Goal: Task Accomplishment & Management: Manage account settings

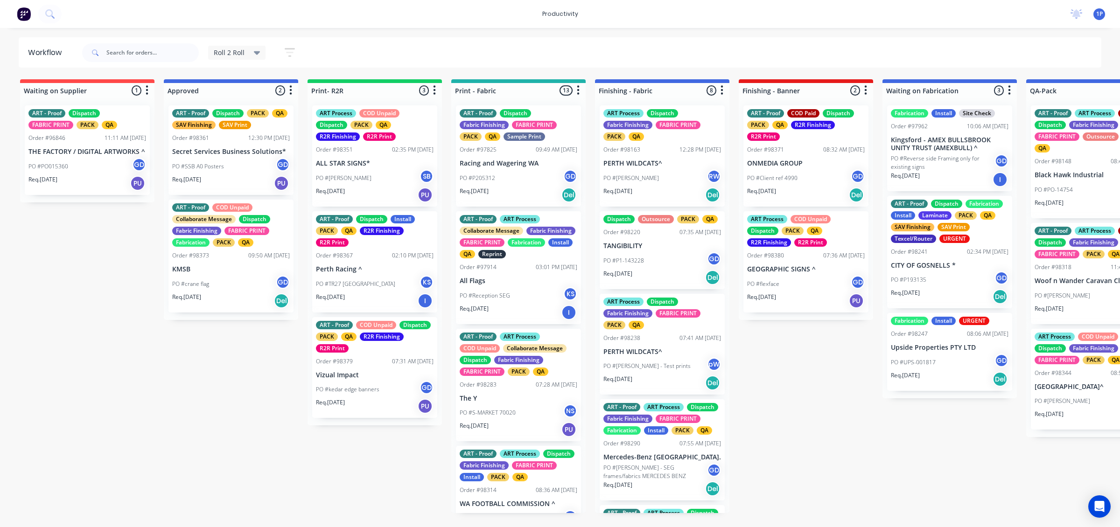
click at [365, 381] on div "PO #kedar edge banners GD" at bounding box center [375, 390] width 118 height 18
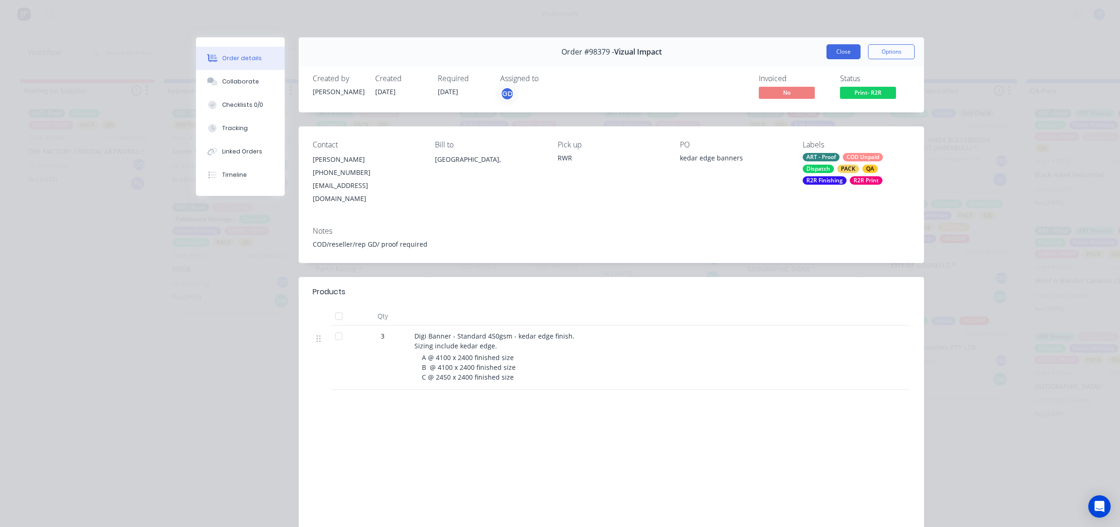
click at [836, 55] on button "Close" at bounding box center [844, 51] width 34 height 15
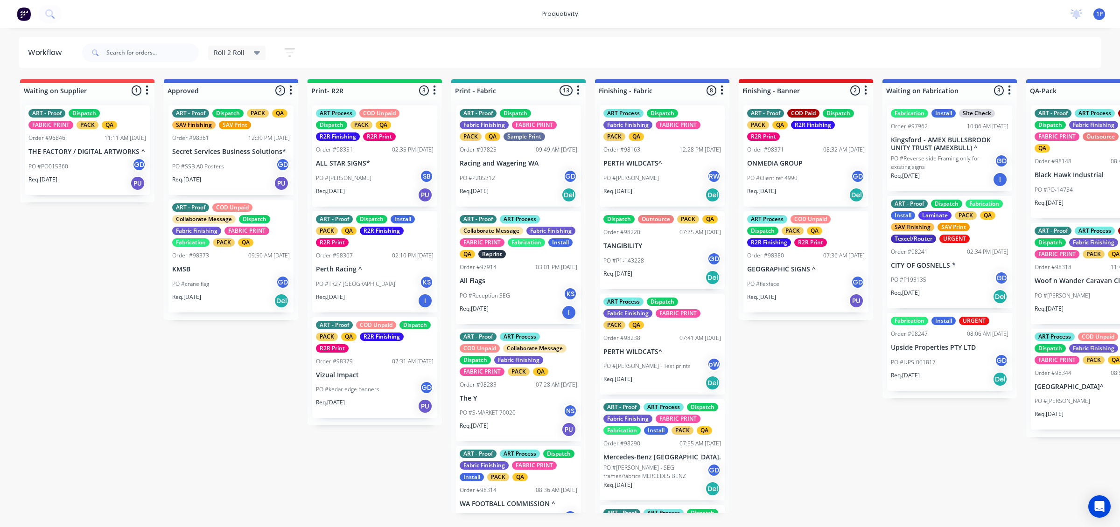
click at [411, 300] on div "Req. [DATE] I" at bounding box center [375, 301] width 118 height 16
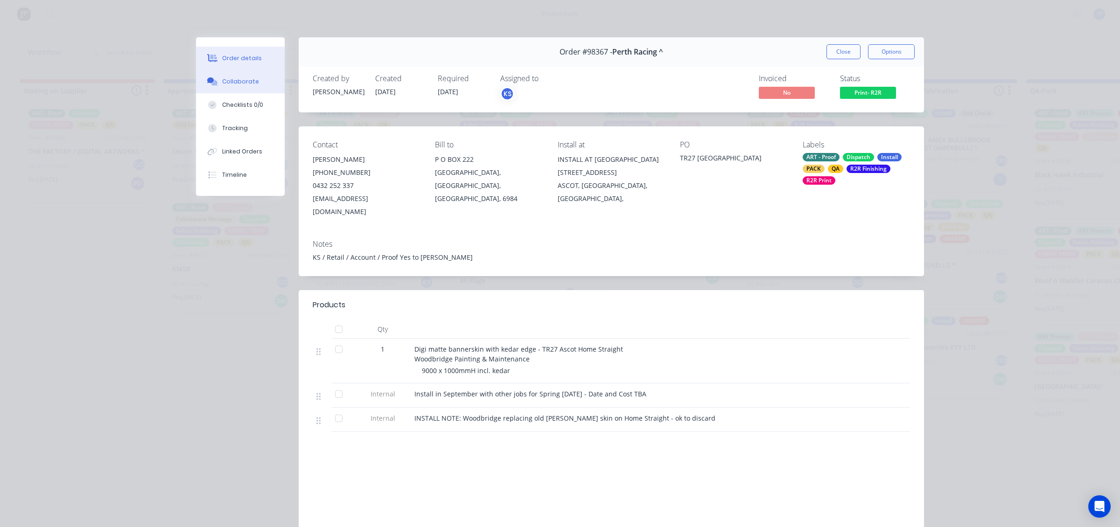
click at [250, 89] on button "Collaborate" at bounding box center [240, 81] width 89 height 23
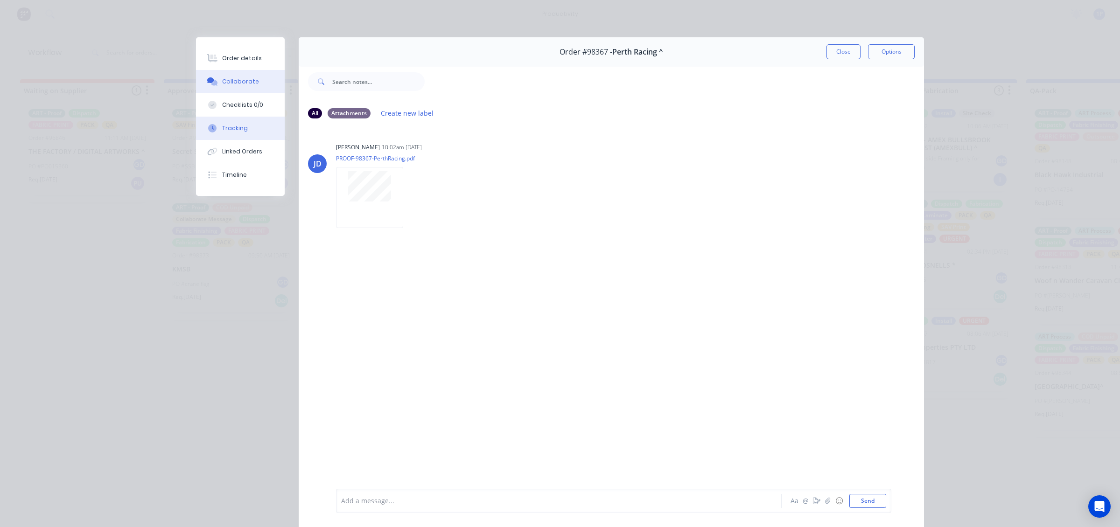
click at [239, 127] on div "Tracking" at bounding box center [235, 128] width 26 height 8
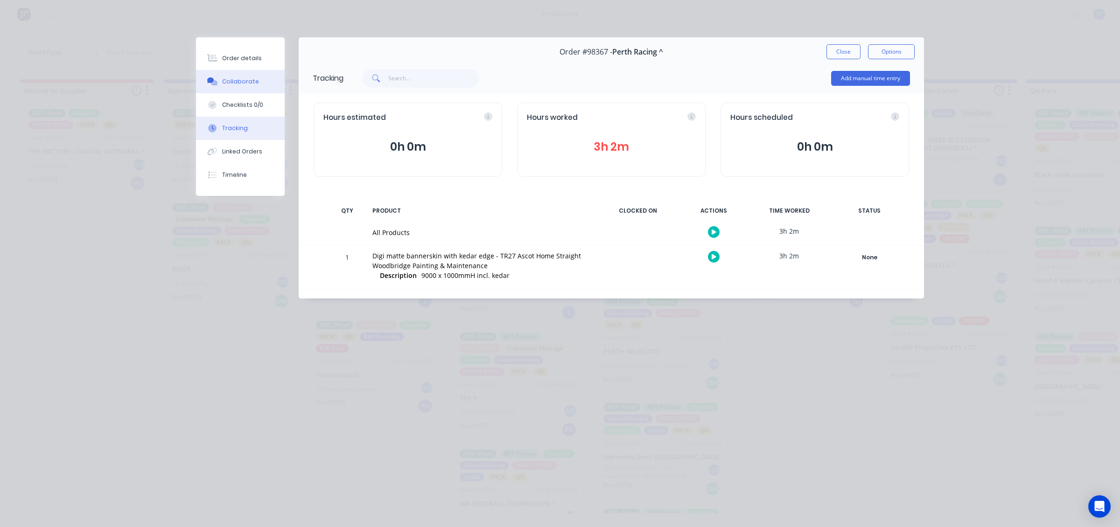
click at [232, 70] on button "Collaborate" at bounding box center [240, 81] width 89 height 23
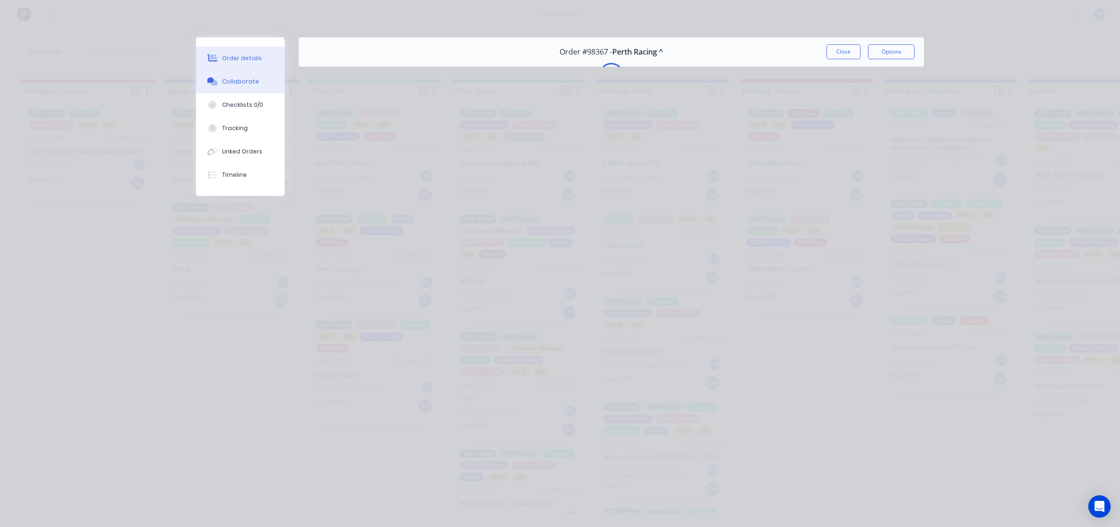
click at [235, 62] on div "Order details" at bounding box center [242, 58] width 40 height 8
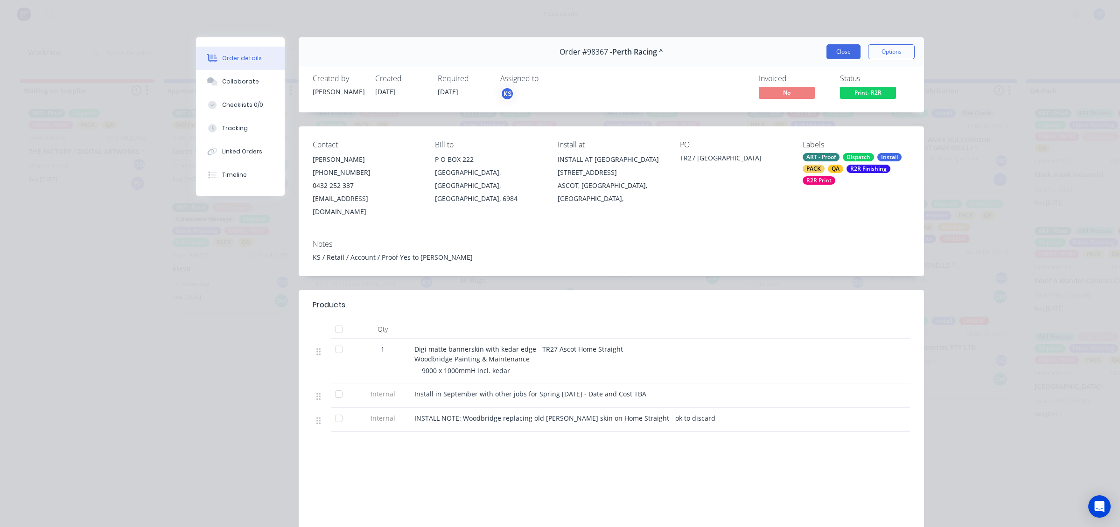
click at [827, 51] on button "Close" at bounding box center [844, 51] width 34 height 15
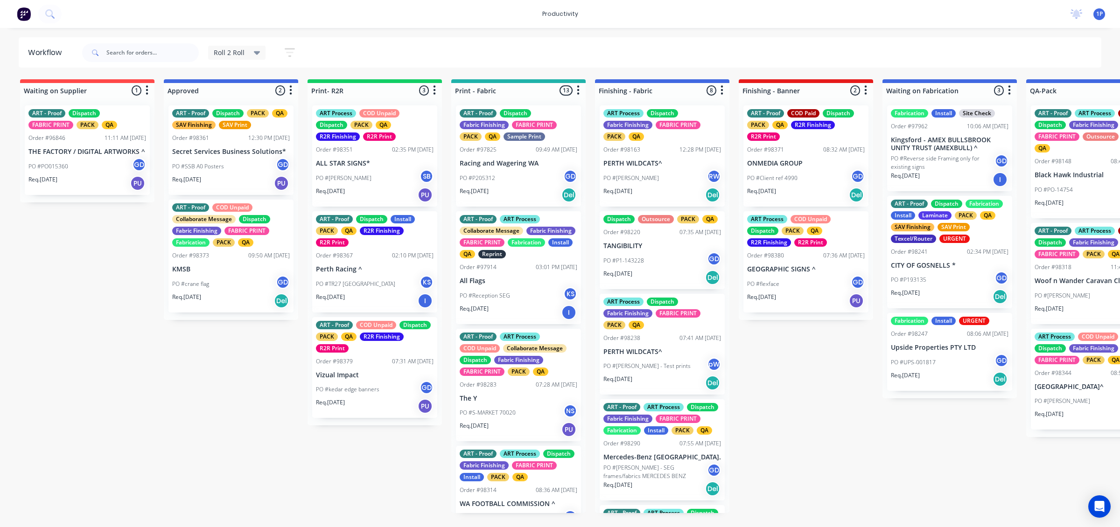
click at [379, 190] on div "Req. [DATE] PU" at bounding box center [375, 195] width 118 height 16
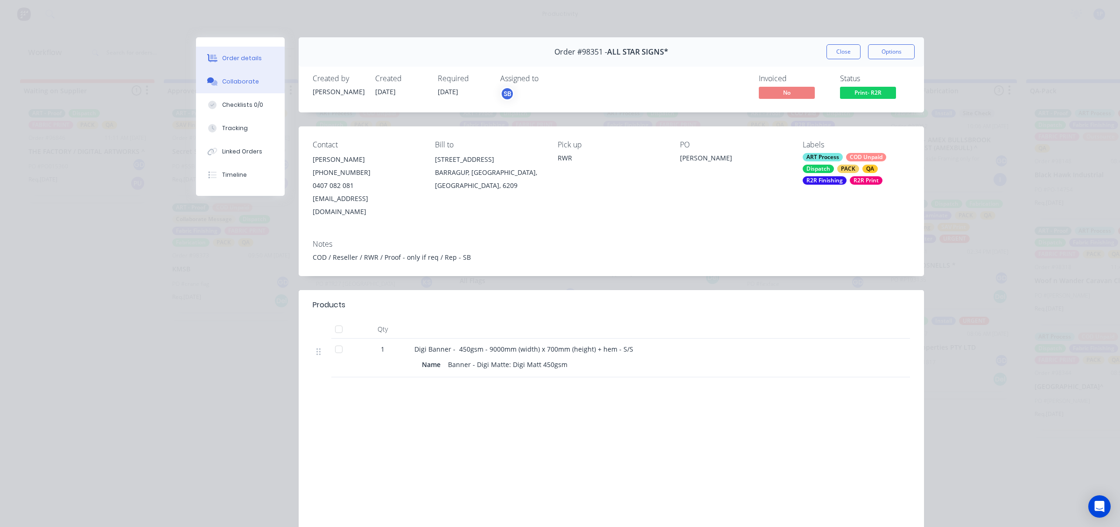
click at [241, 90] on button "Collaborate" at bounding box center [240, 81] width 89 height 23
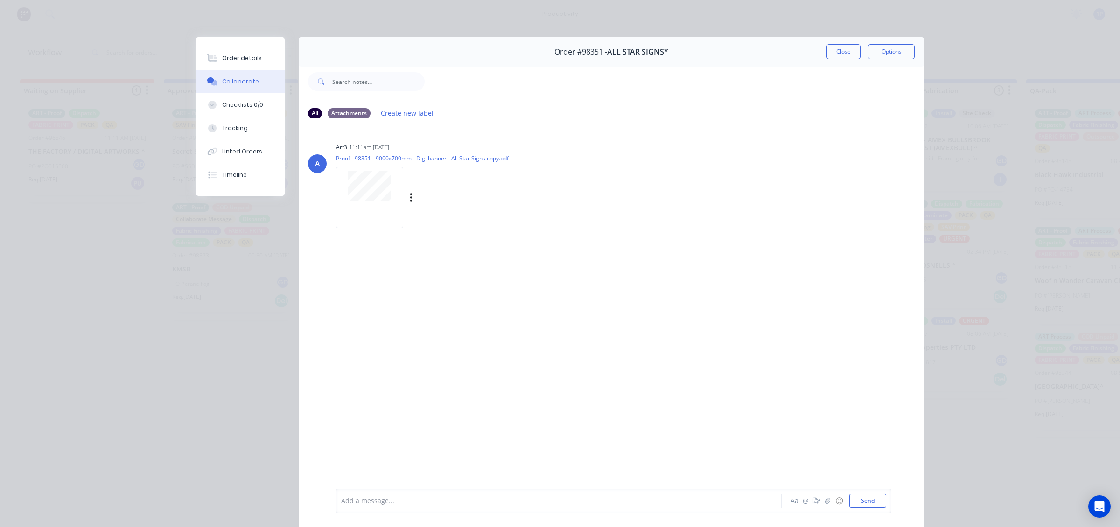
click at [340, 185] on div at bounding box center [369, 186] width 59 height 30
click at [831, 49] on button "Close" at bounding box center [844, 51] width 34 height 15
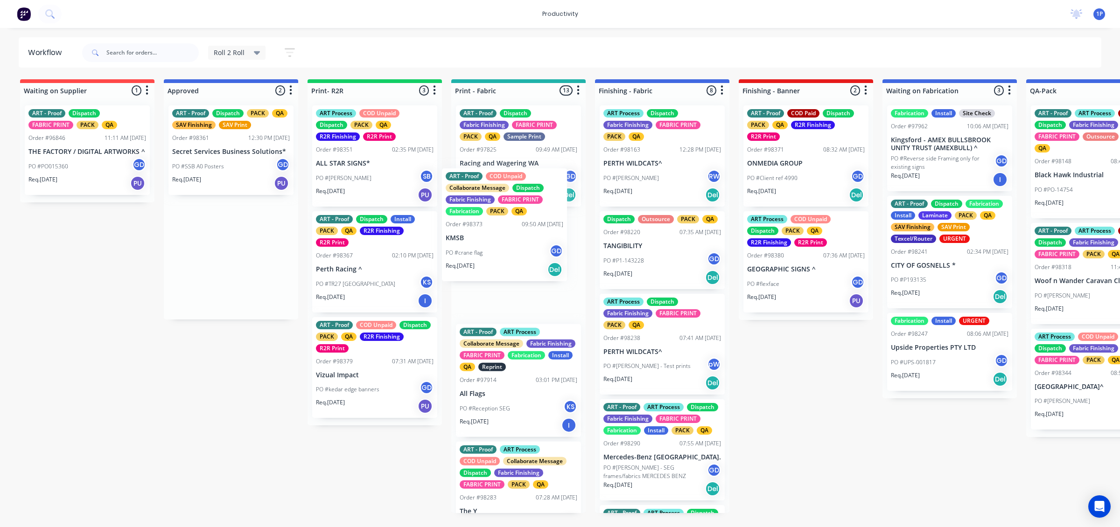
drag, startPoint x: 272, startPoint y: 299, endPoint x: 555, endPoint y: 268, distance: 284.1
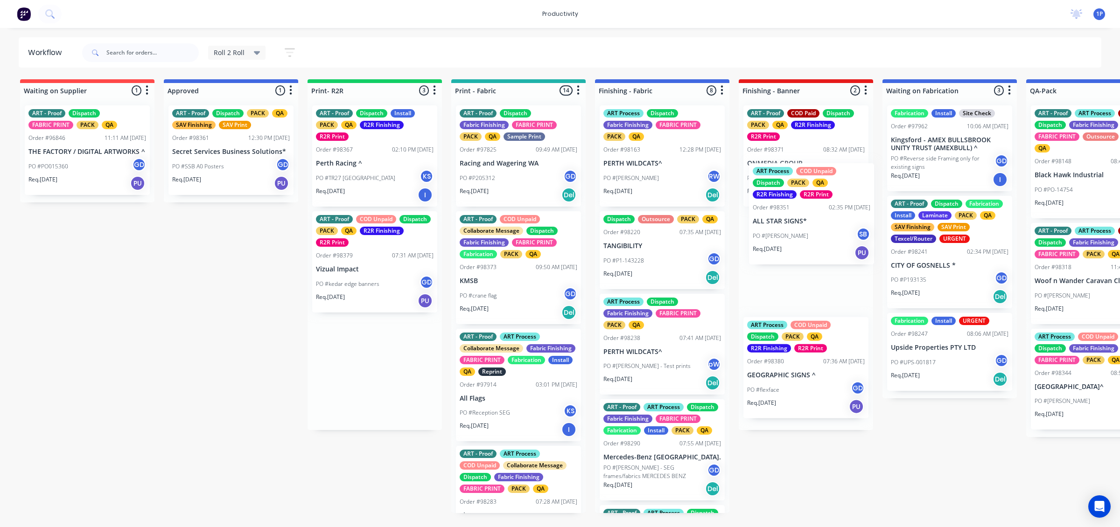
drag, startPoint x: 395, startPoint y: 164, endPoint x: 843, endPoint y: 221, distance: 451.2
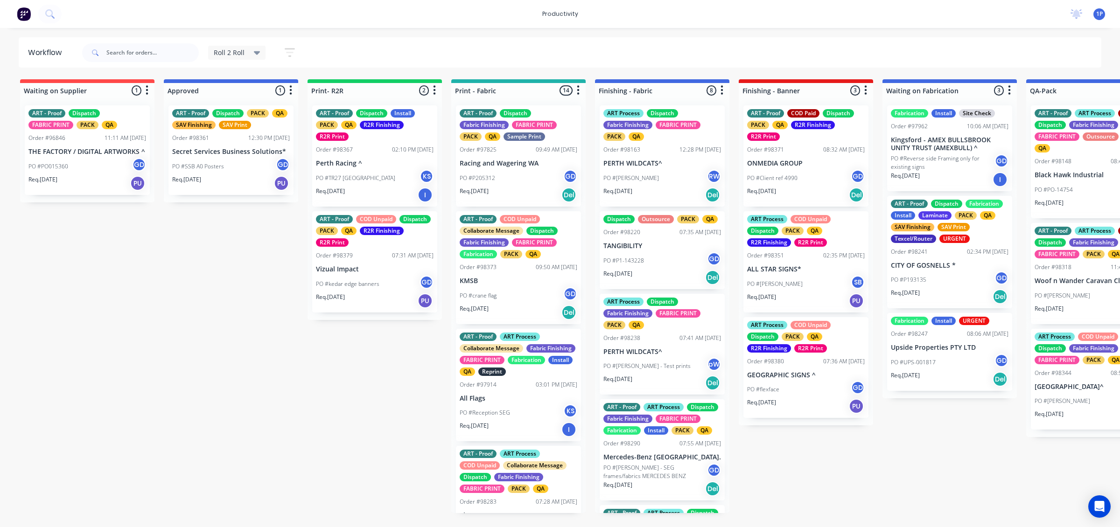
click at [778, 394] on div "PO #flexface GD" at bounding box center [806, 390] width 118 height 18
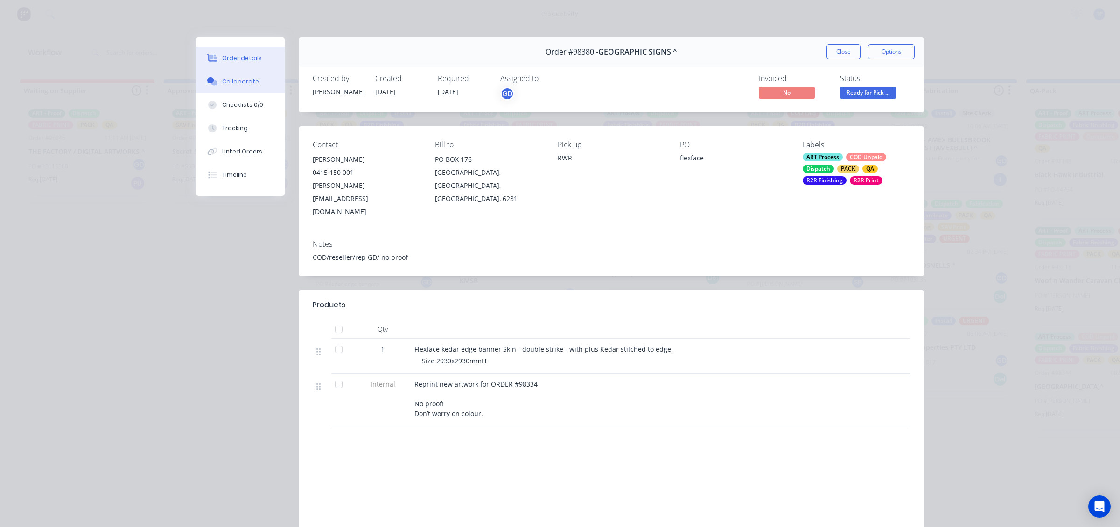
click at [211, 85] on icon at bounding box center [214, 83] width 7 height 6
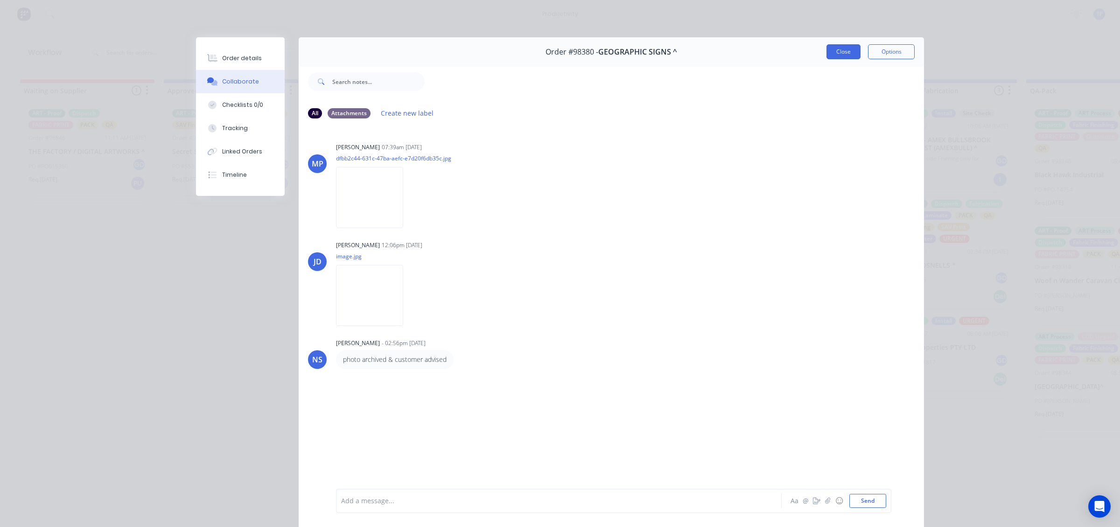
click at [836, 52] on button "Close" at bounding box center [844, 51] width 34 height 15
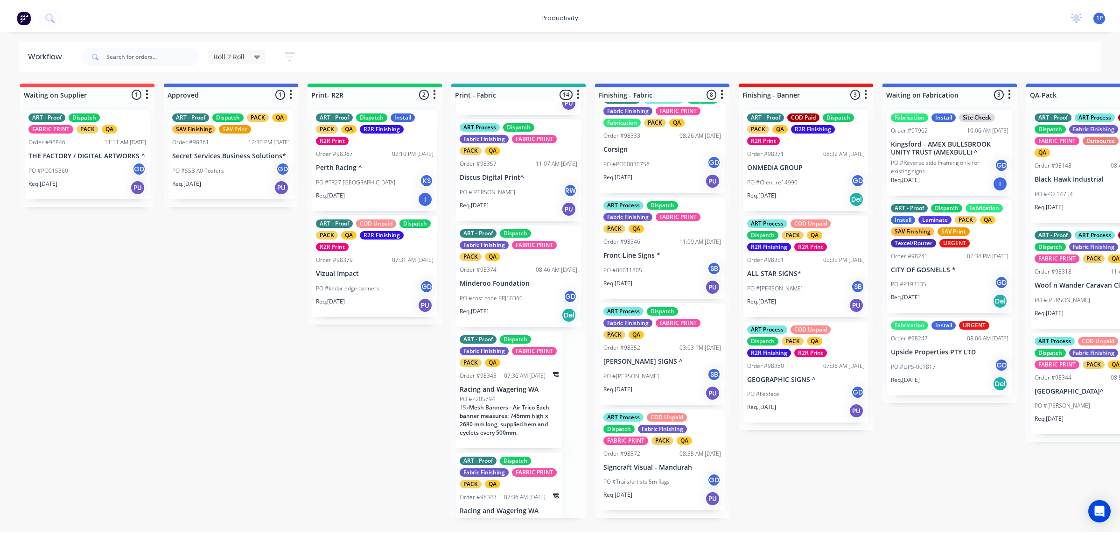
scroll to position [1167, 0]
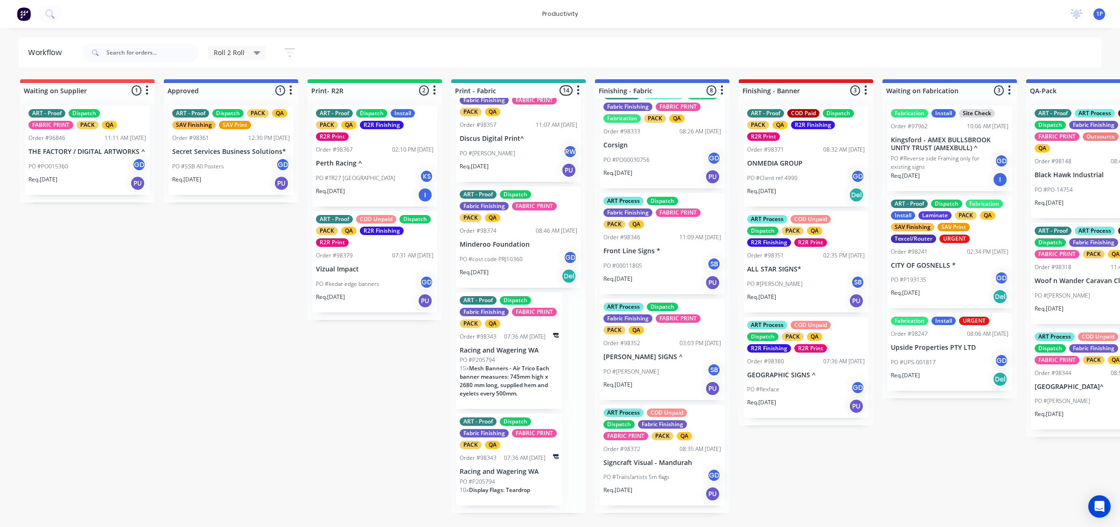
click at [533, 406] on div "15 x Mesh Banners - Air Trico Each banner measures: 745mm high x 2680 mm long, …" at bounding box center [509, 385] width 99 height 41
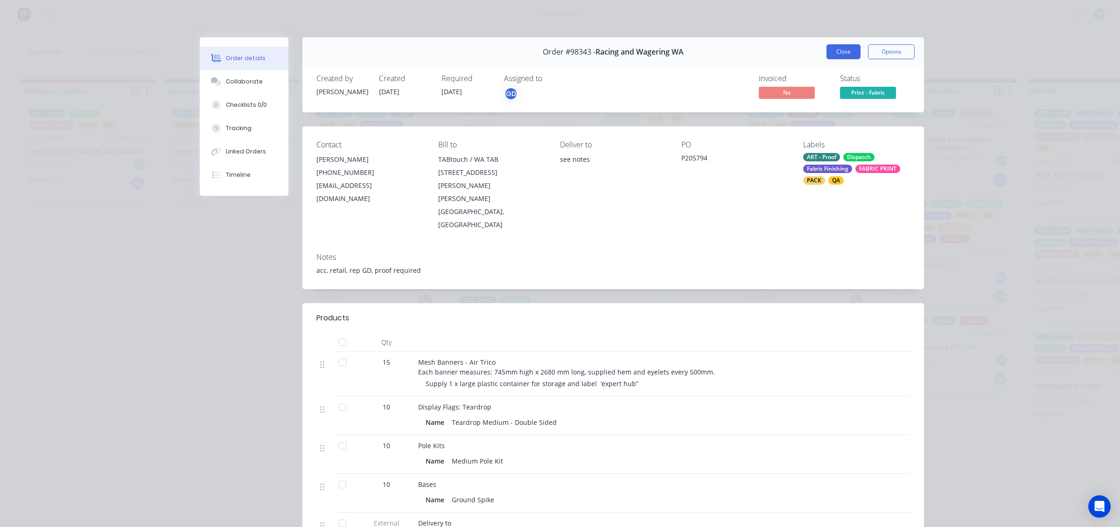
click at [846, 52] on button "Close" at bounding box center [844, 51] width 34 height 15
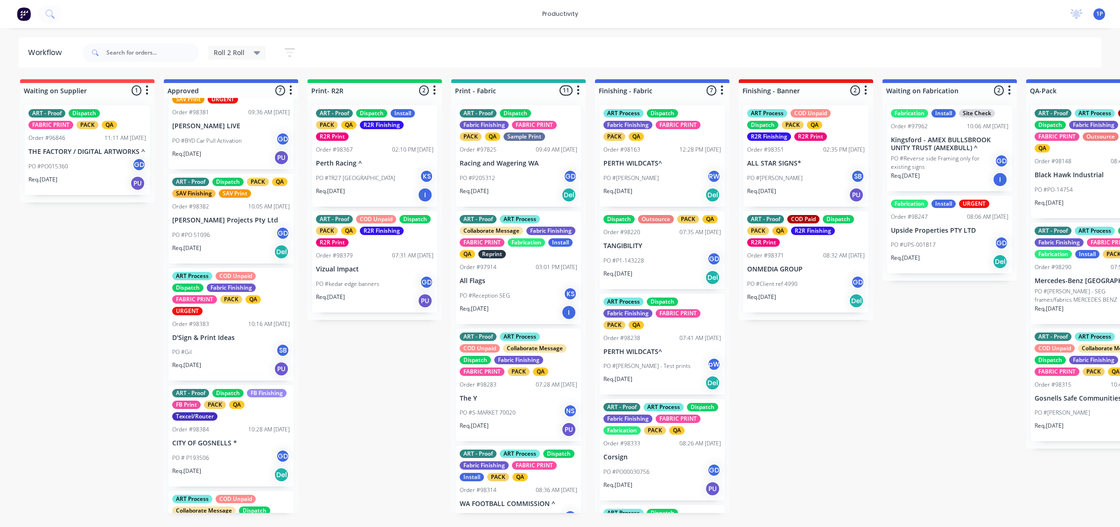
scroll to position [58, 0]
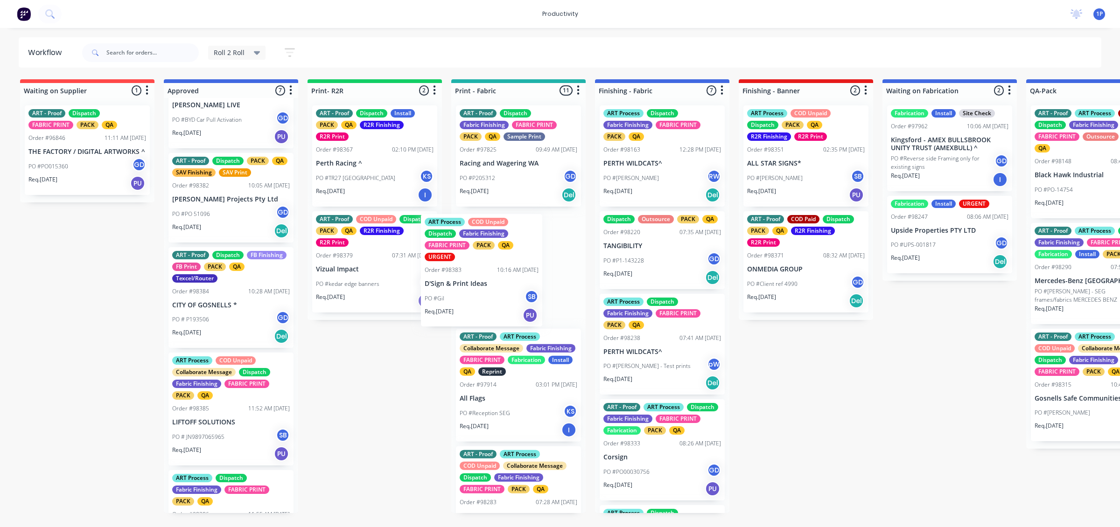
drag, startPoint x: 215, startPoint y: 333, endPoint x: 477, endPoint y: 300, distance: 263.9
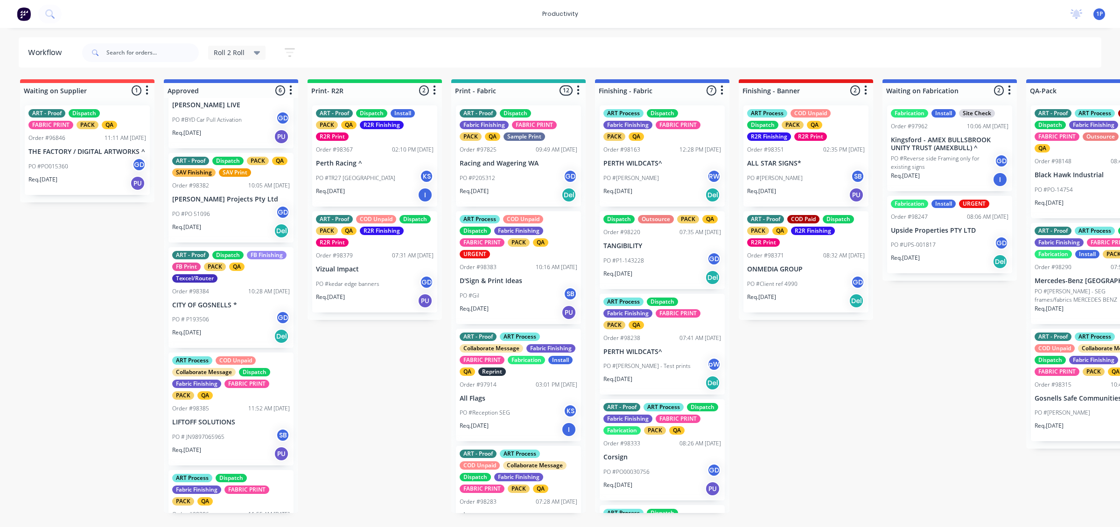
scroll to position [59, 0]
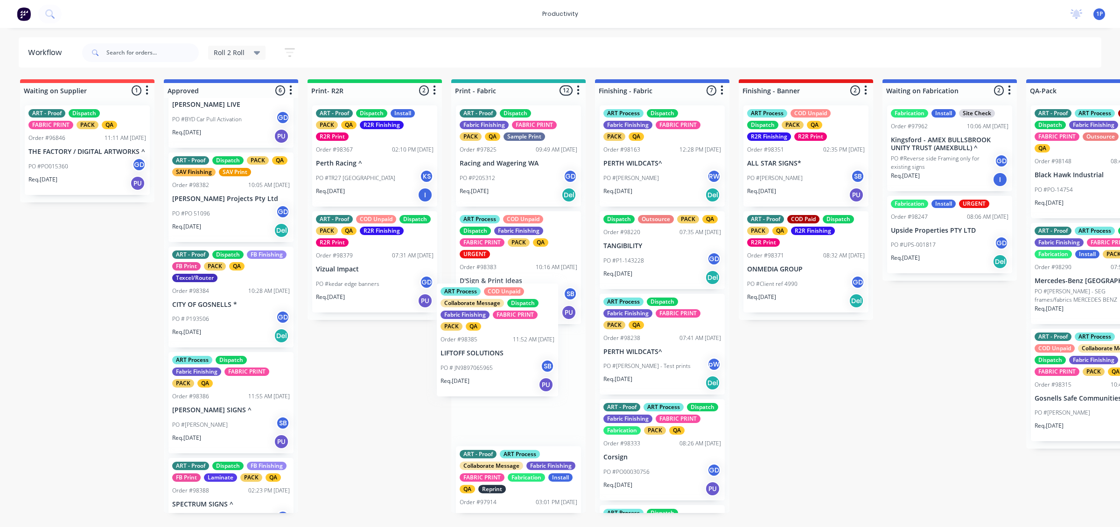
drag, startPoint x: 251, startPoint y: 416, endPoint x: 502, endPoint y: 350, distance: 259.1
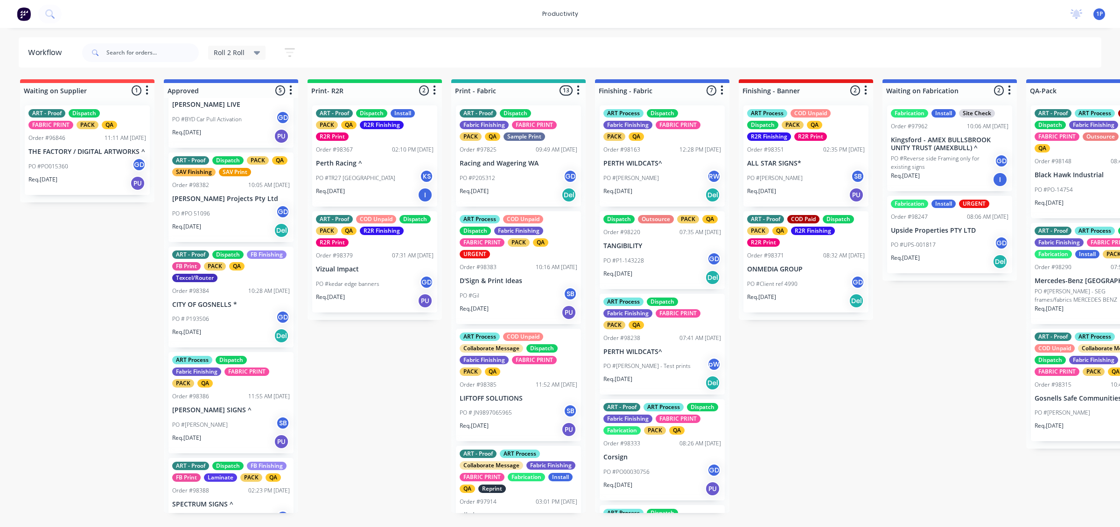
drag, startPoint x: 284, startPoint y: 428, endPoint x: 493, endPoint y: 379, distance: 215.2
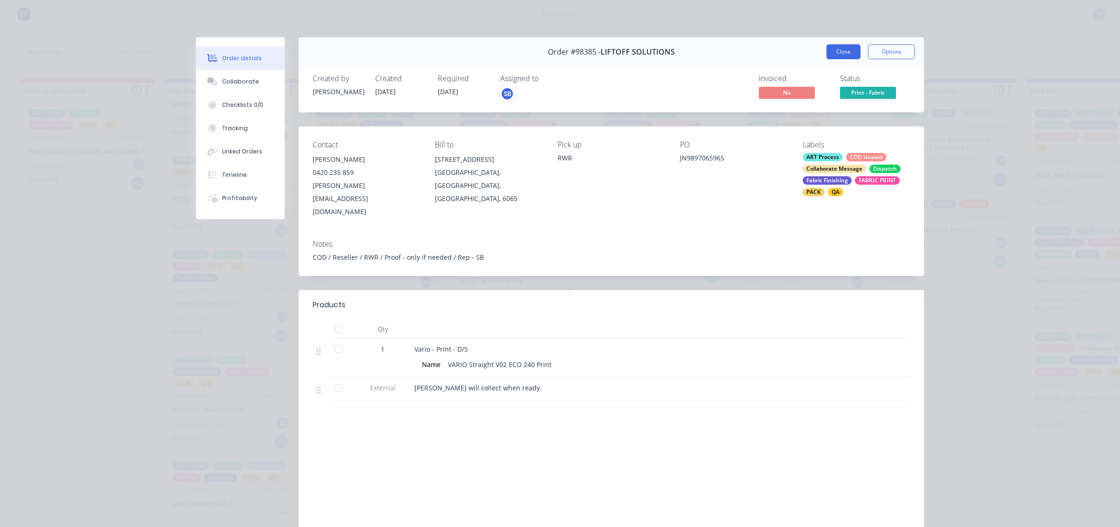
click at [838, 57] on button "Close" at bounding box center [844, 51] width 34 height 15
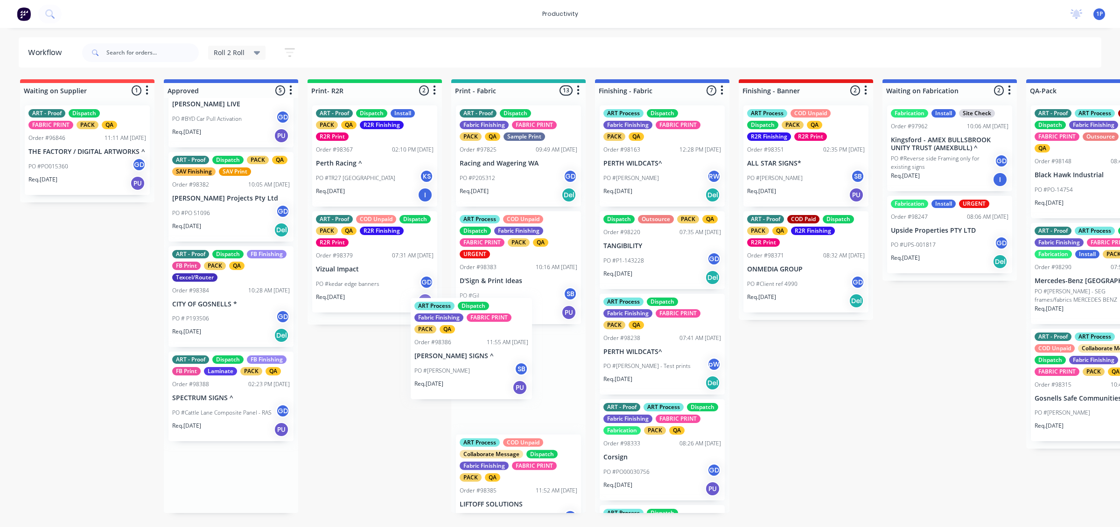
drag, startPoint x: 238, startPoint y: 430, endPoint x: 505, endPoint y: 368, distance: 273.8
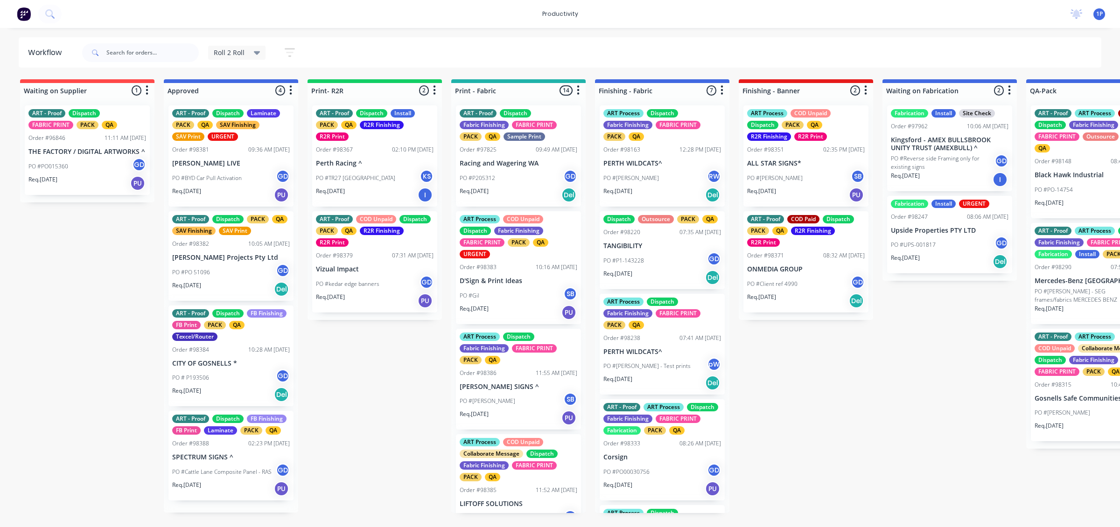
scroll to position [0, 0]
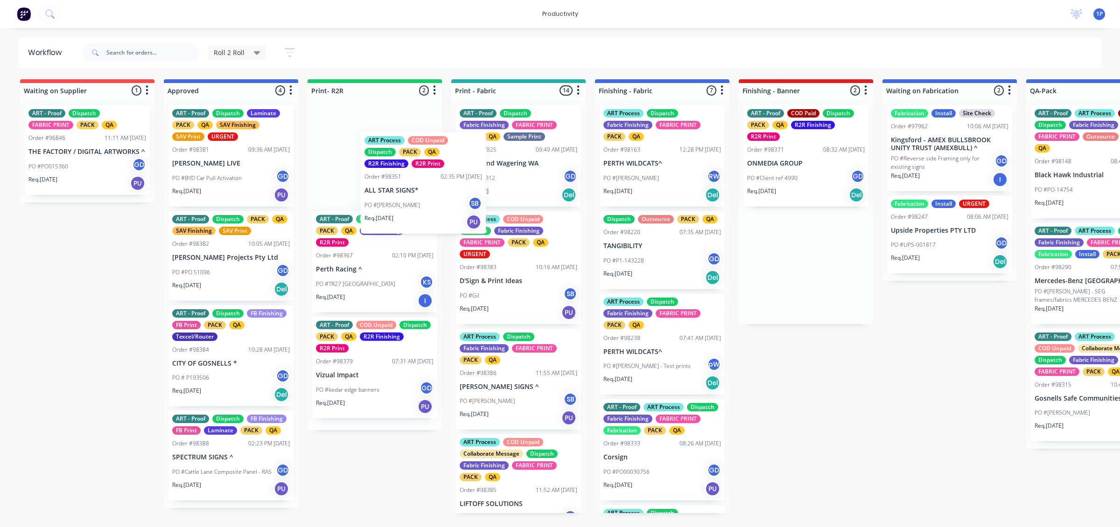
drag, startPoint x: 803, startPoint y: 169, endPoint x: 388, endPoint y: 195, distance: 416.2
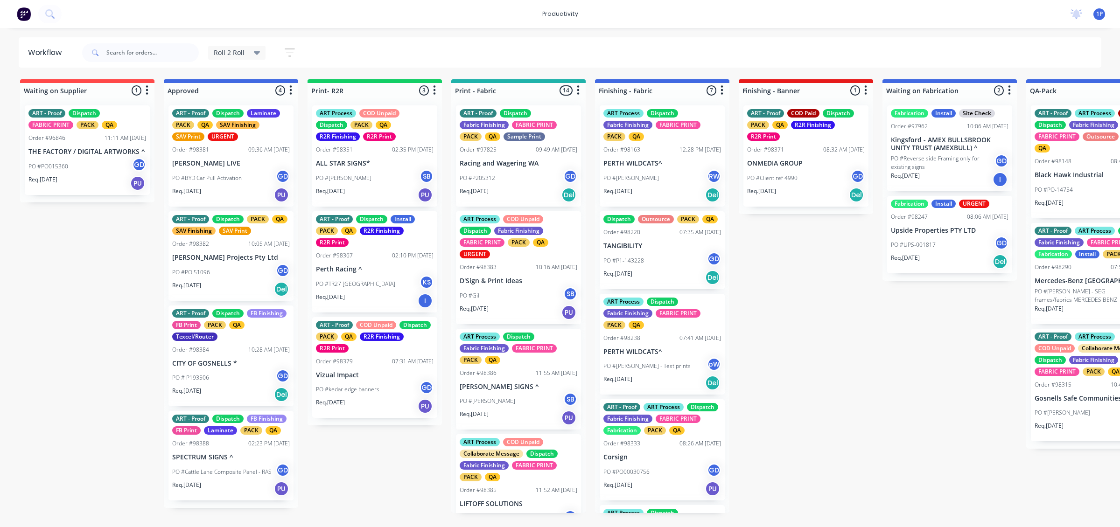
click at [530, 198] on div "Req. 28/08/25 Del" at bounding box center [519, 195] width 118 height 16
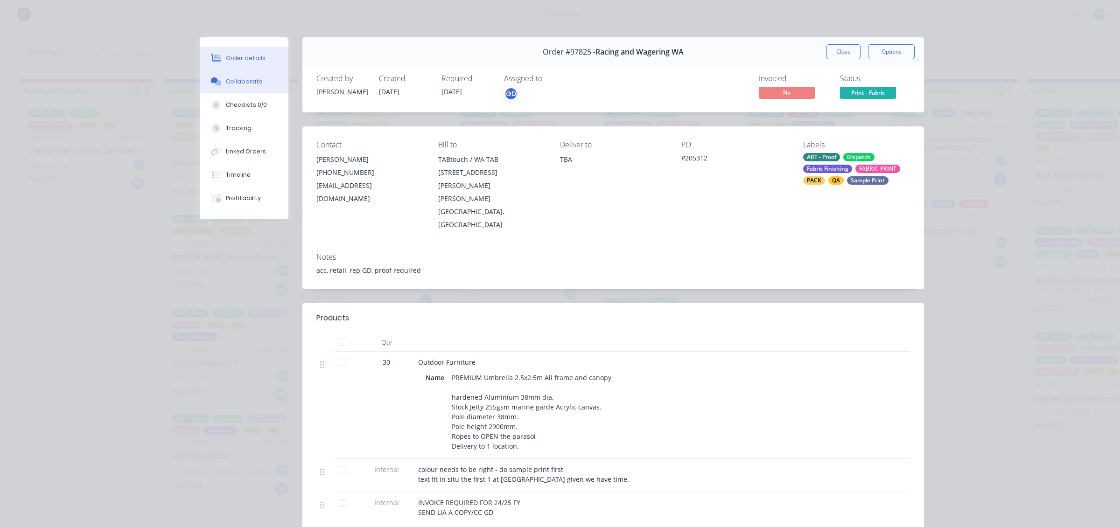
click at [264, 82] on button "Collaborate" at bounding box center [244, 81] width 89 height 23
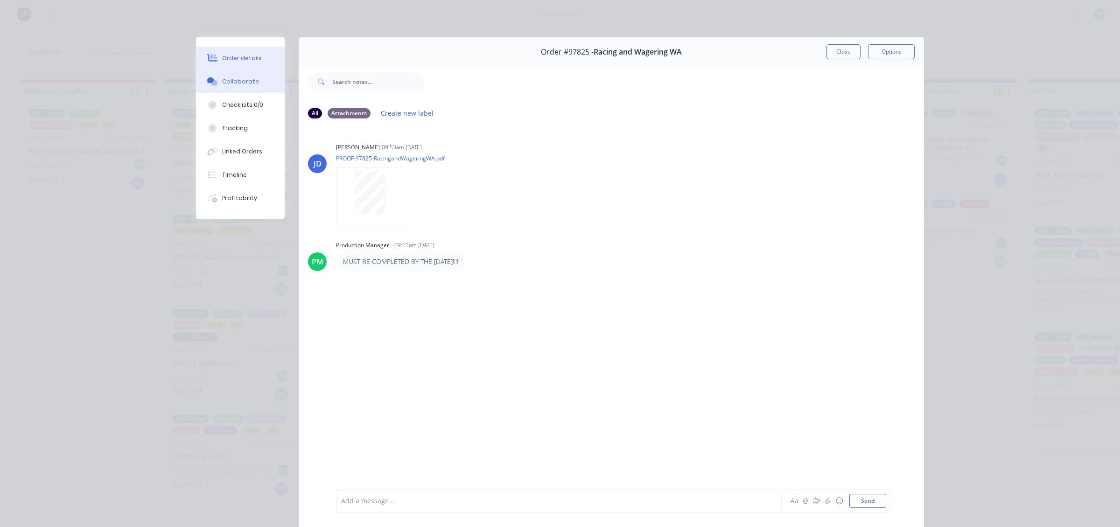
click at [236, 59] on div "Order details" at bounding box center [242, 58] width 40 height 8
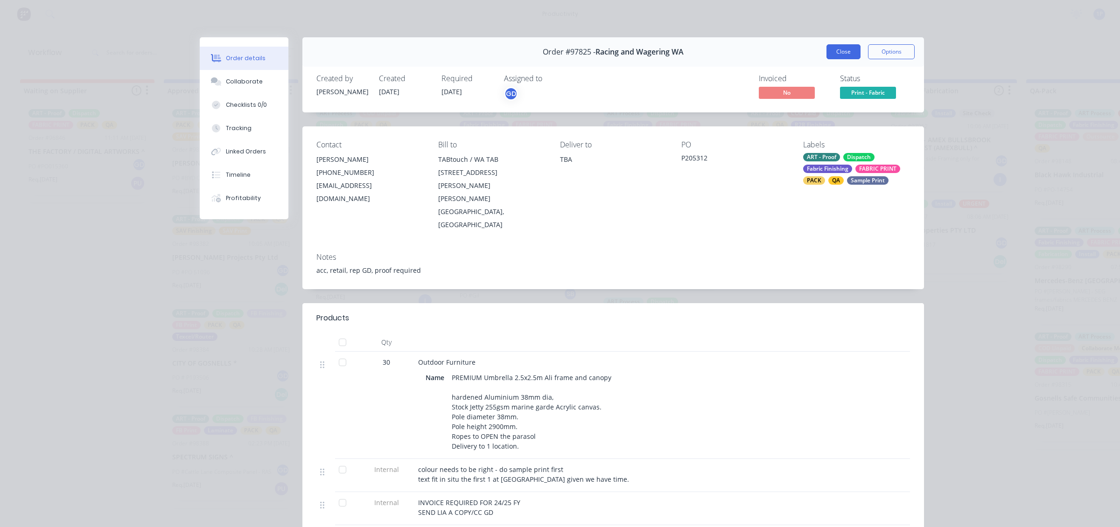
click at [846, 47] on button "Close" at bounding box center [844, 51] width 34 height 15
